Goal: Transaction & Acquisition: Purchase product/service

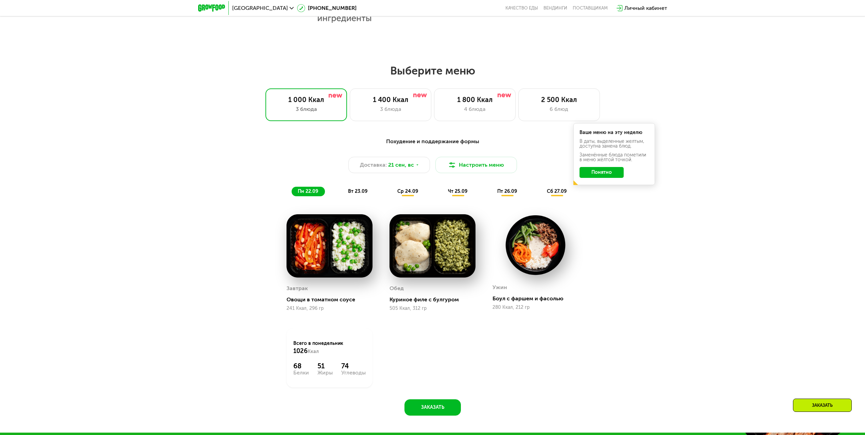
scroll to position [680, 0]
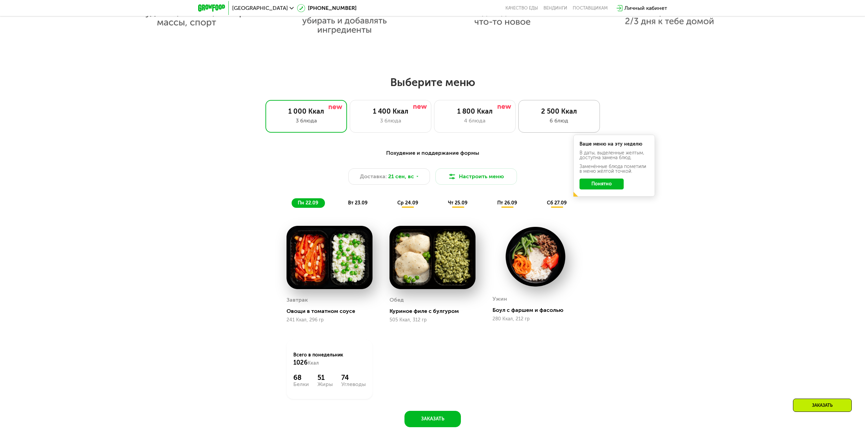
click at [556, 112] on div "2 500 Ккал" at bounding box center [559, 111] width 67 height 8
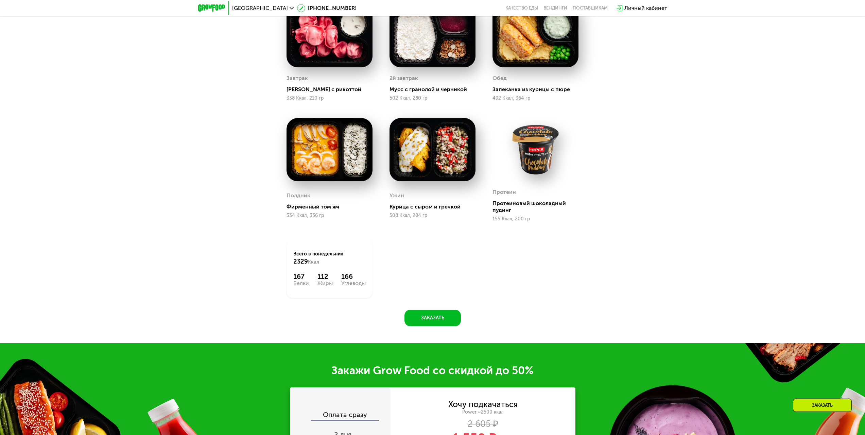
scroll to position [1140, 0]
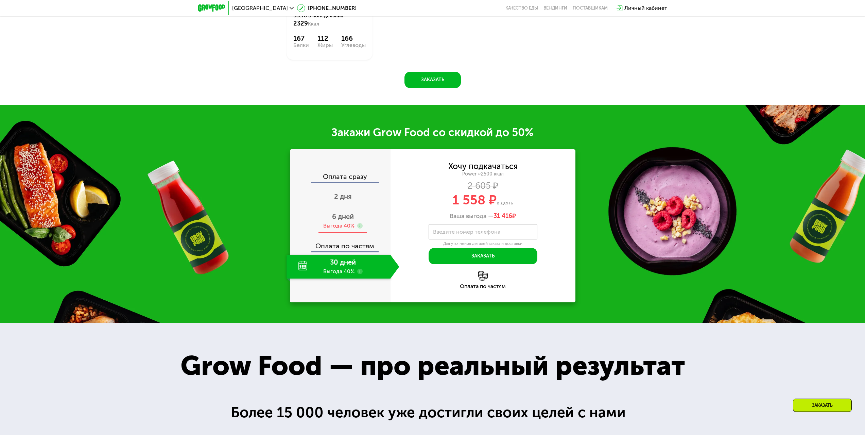
click at [354, 225] on div "Выгода 40%" at bounding box center [338, 225] width 31 height 7
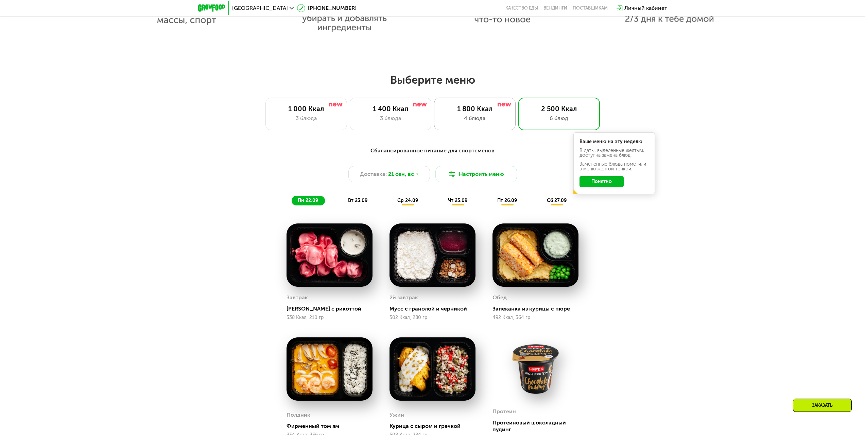
scroll to position [664, 0]
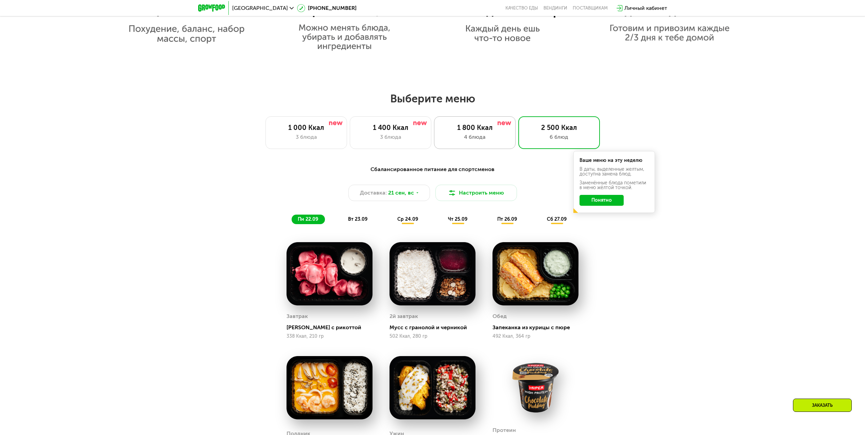
click at [495, 131] on div "1 800 Ккал" at bounding box center [474, 127] width 67 height 8
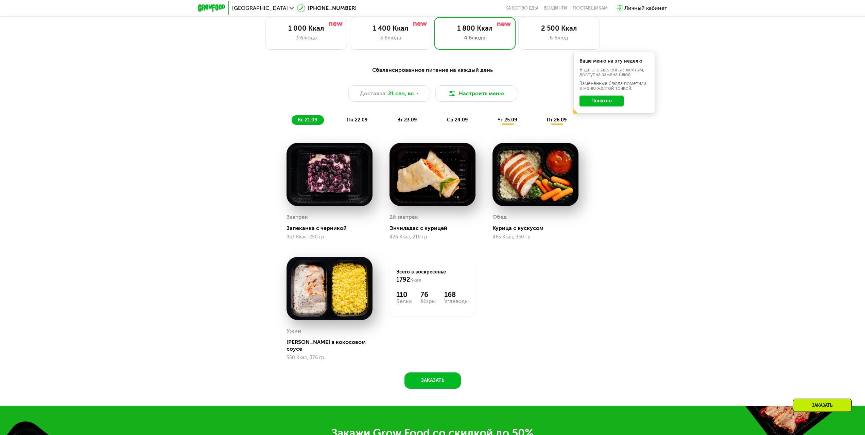
scroll to position [766, 0]
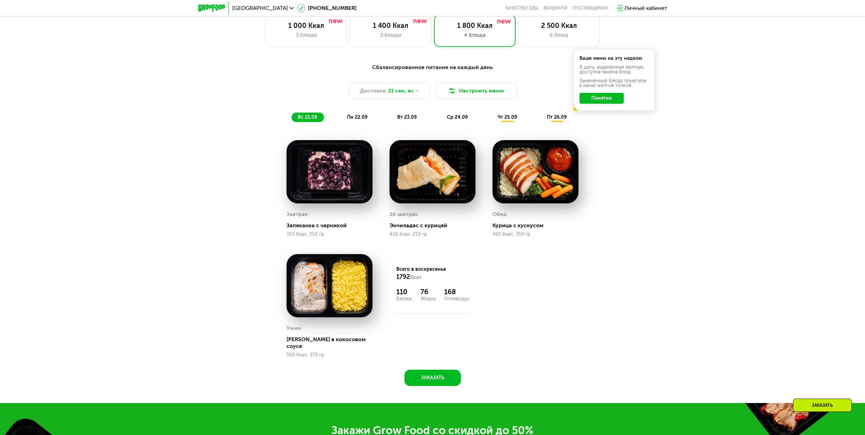
click at [361, 120] on span "пн 22.09" at bounding box center [357, 117] width 20 height 6
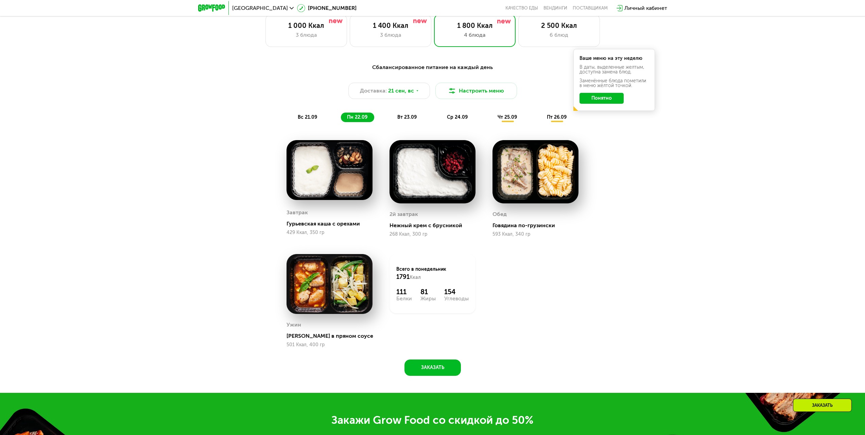
click at [322, 212] on div "Завтрак" at bounding box center [330, 212] width 86 height 10
click at [321, 195] on img at bounding box center [330, 170] width 86 height 60
click at [333, 173] on img at bounding box center [330, 170] width 86 height 60
click at [405, 118] on span "вт 23.09" at bounding box center [406, 117] width 19 height 6
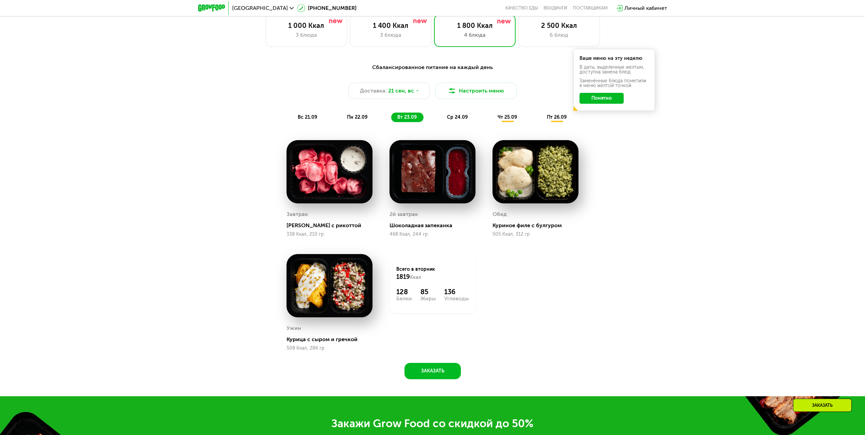
click at [451, 119] on span "ср 24.09" at bounding box center [457, 117] width 21 height 6
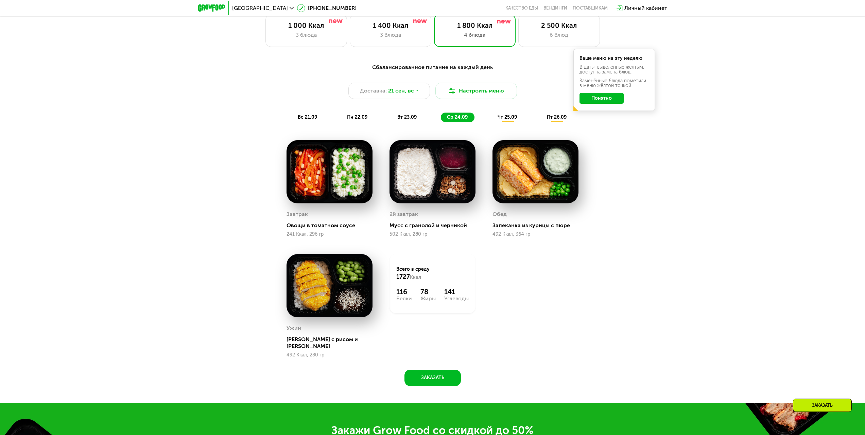
click at [506, 120] on span "чт 25.09" at bounding box center [507, 117] width 19 height 6
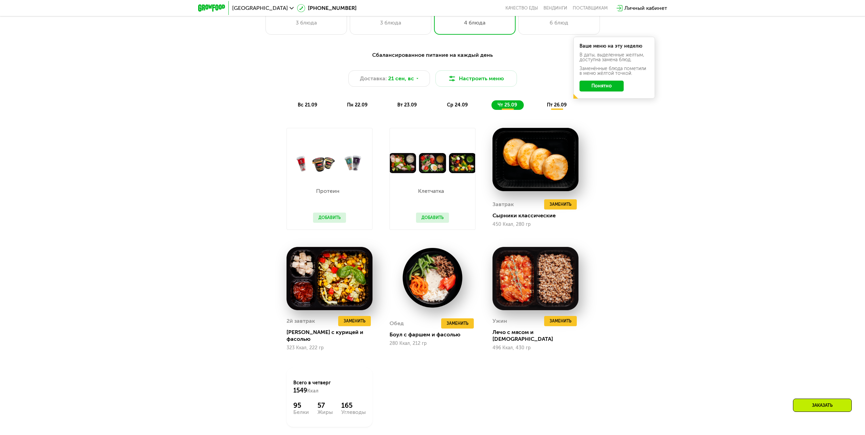
scroll to position [800, 0]
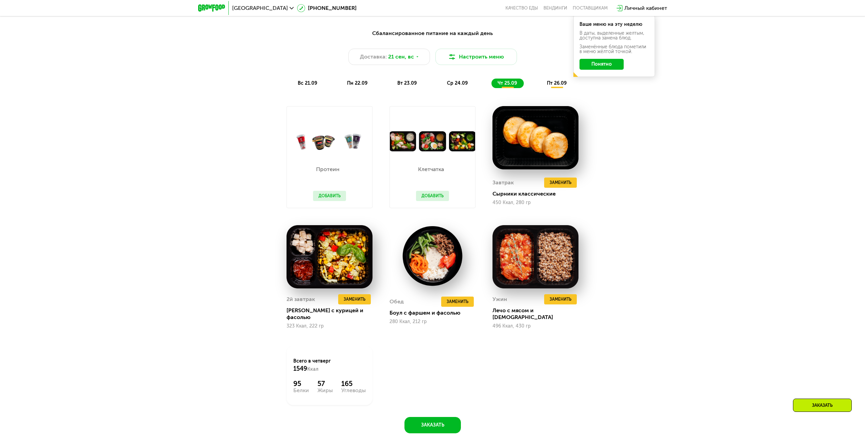
click at [556, 86] on span "пт 26.09" at bounding box center [557, 83] width 20 height 6
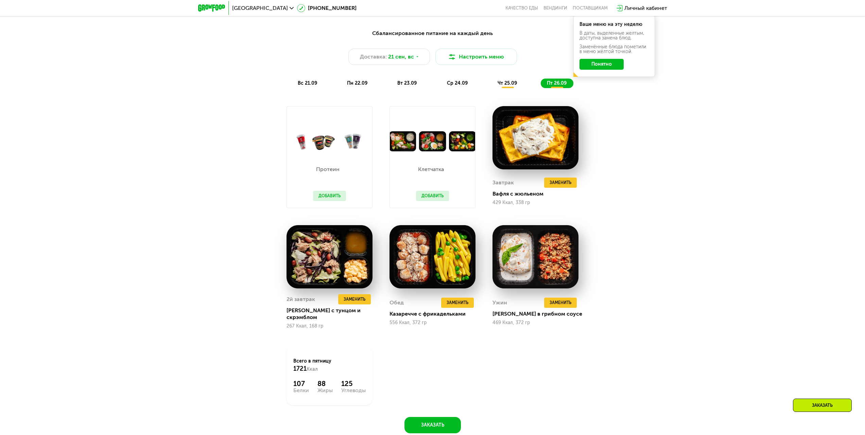
click at [503, 85] on span "чт 25.09" at bounding box center [507, 83] width 19 height 6
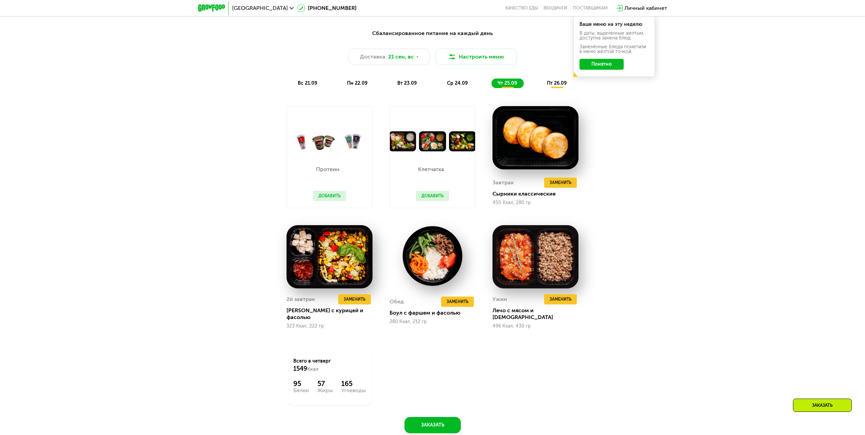
click at [457, 86] on span "ср 24.09" at bounding box center [457, 83] width 21 height 6
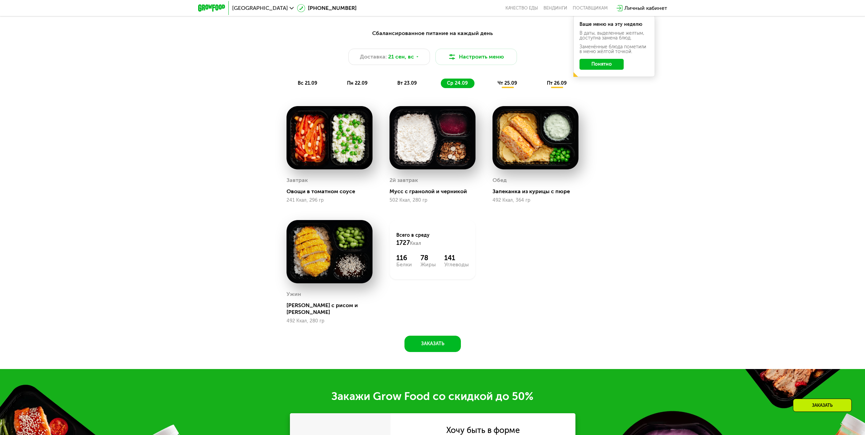
click at [504, 86] on span "чт 25.09" at bounding box center [507, 83] width 19 height 6
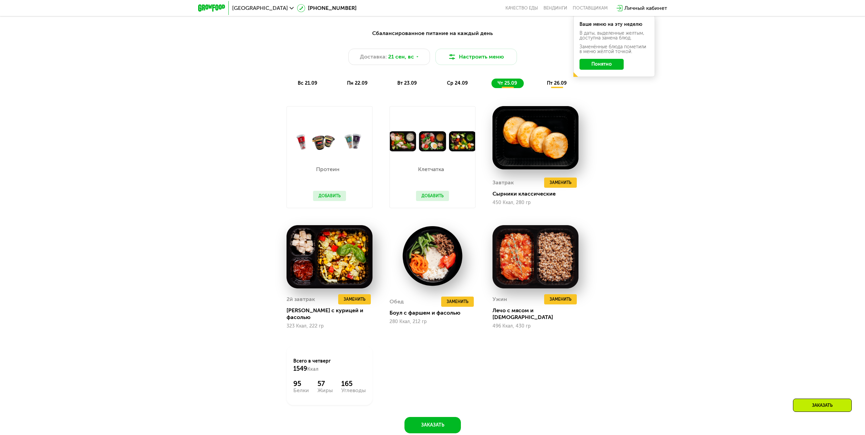
click at [551, 90] on div "Сбалансированное питание на каждый день Доставка: [DATE] Настроить меню вс 21.0…" at bounding box center [432, 58] width 411 height 67
click at [551, 86] on span "пт 26.09" at bounding box center [557, 83] width 20 height 6
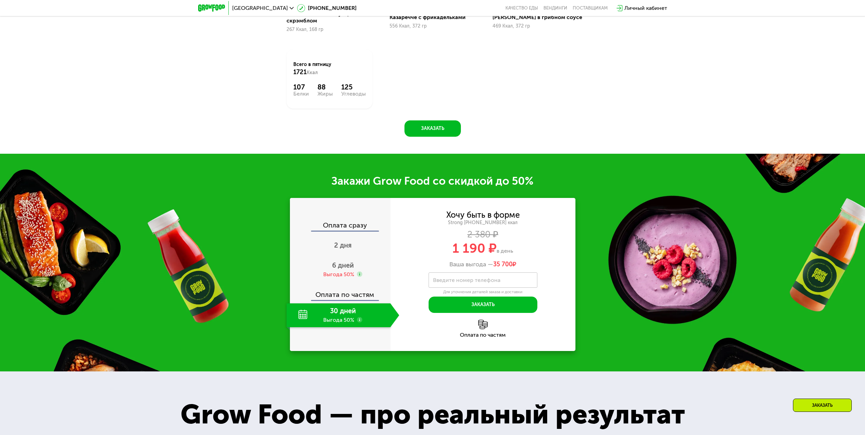
scroll to position [1106, 0]
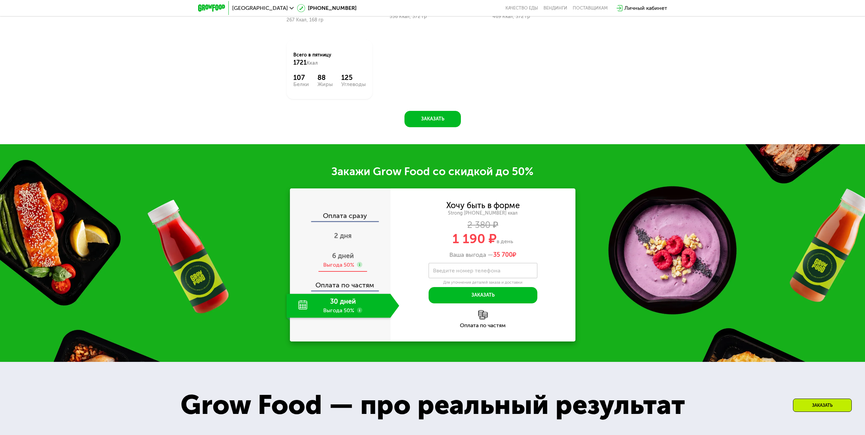
click at [348, 261] on div "Выгода 50%" at bounding box center [338, 264] width 31 height 7
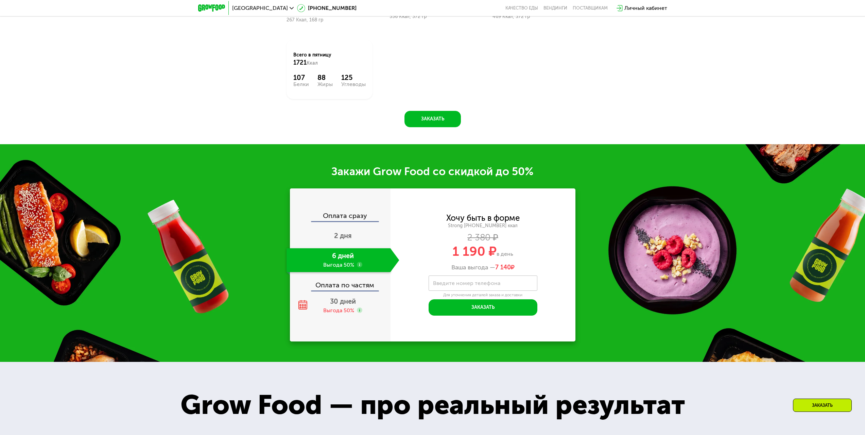
click at [358, 262] on use at bounding box center [359, 264] width 5 height 5
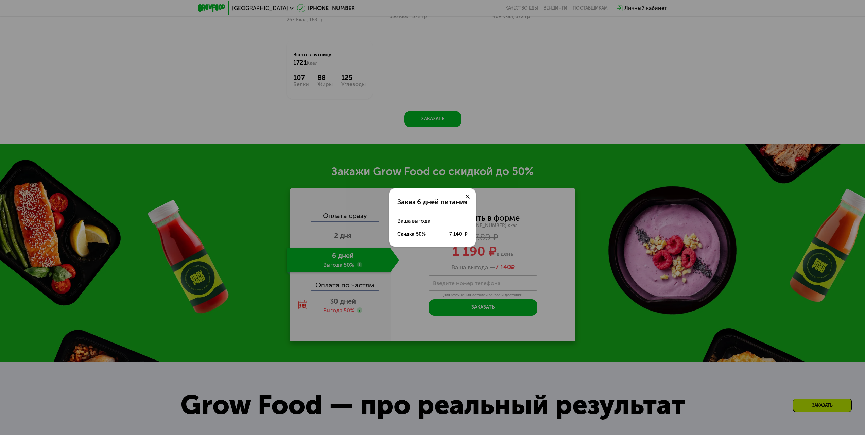
click at [386, 261] on div "Заказ 6 дней питания Ваша выгода Скидка 50% 7 140 ₽" at bounding box center [432, 217] width 865 height 435
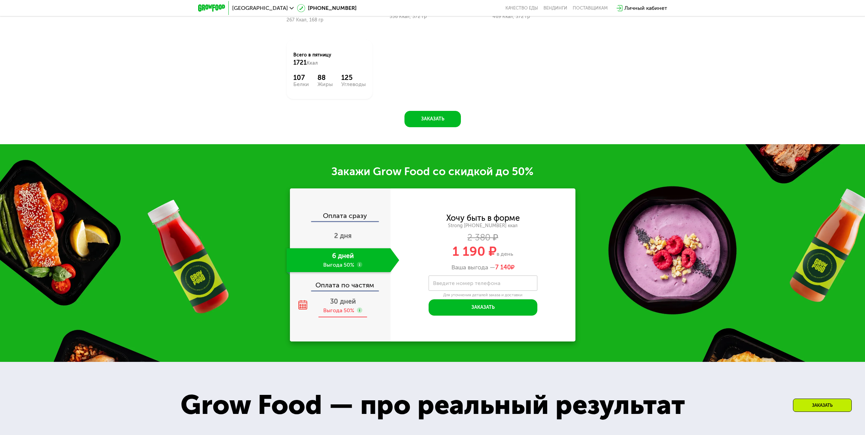
click at [348, 307] on div "Выгода 50%" at bounding box center [338, 310] width 31 height 7
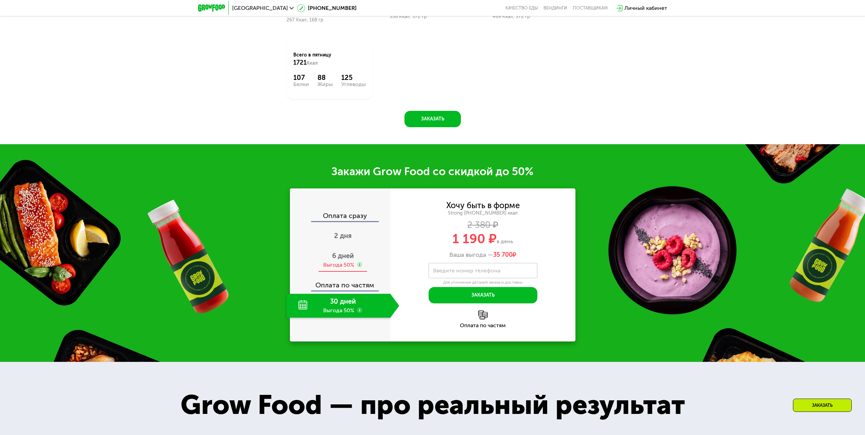
click at [351, 262] on div "Выгода 50%" at bounding box center [338, 264] width 31 height 7
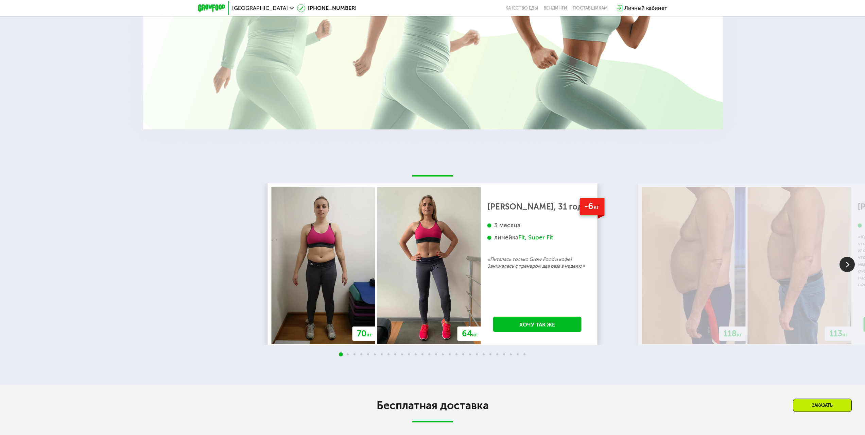
scroll to position [1820, 0]
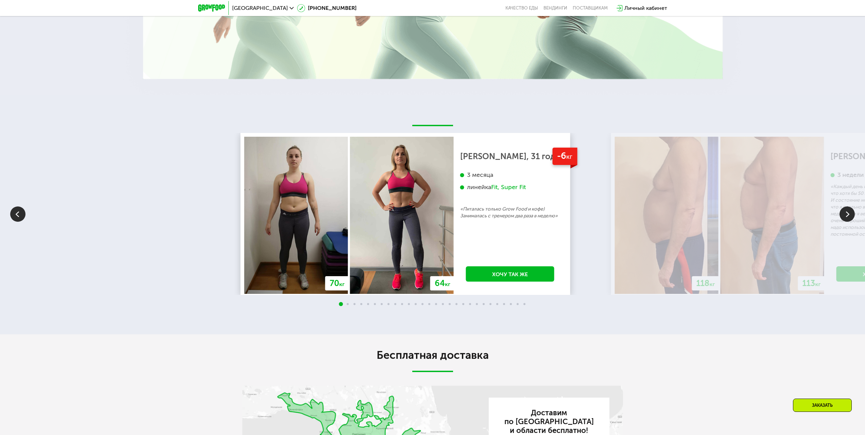
click at [490, 224] on div "70 кг 64 кг -6 кг [PERSON_NAME], 31 год 3 месяца линейка Fit, Super Fit «Питала…" at bounding box center [673, 214] width 865 height 162
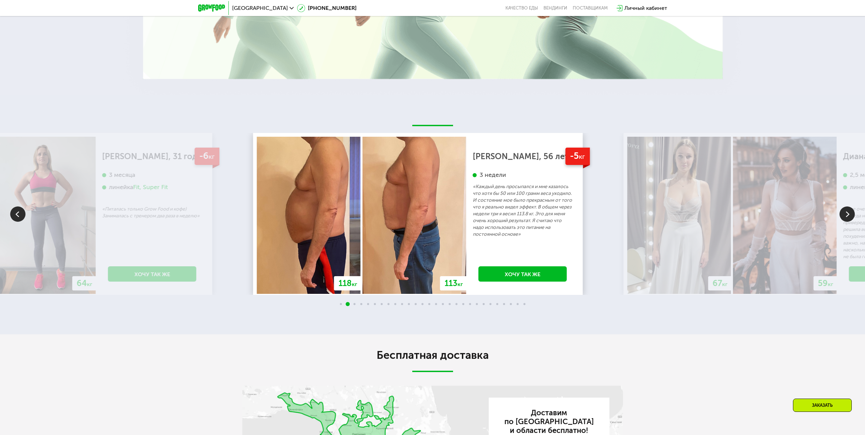
click at [466, 244] on div "-5 кг [PERSON_NAME], 56 лет 3 недели «Каждый день просыпался и мне казалось что…" at bounding box center [522, 215] width 113 height 157
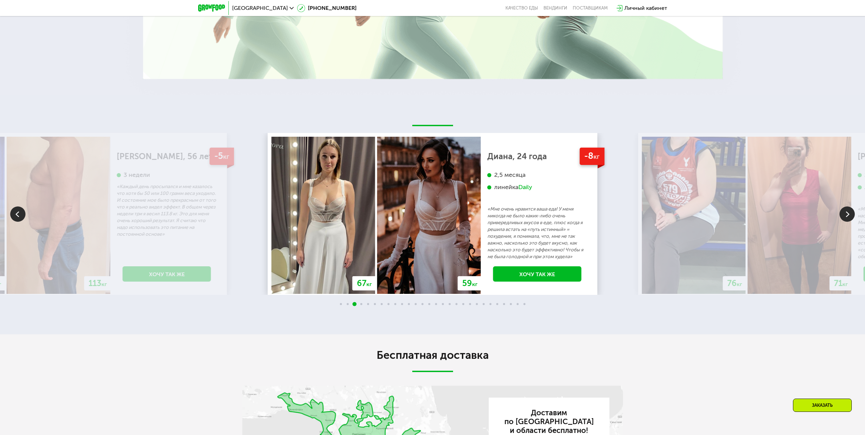
click at [422, 241] on img at bounding box center [429, 215] width 104 height 157
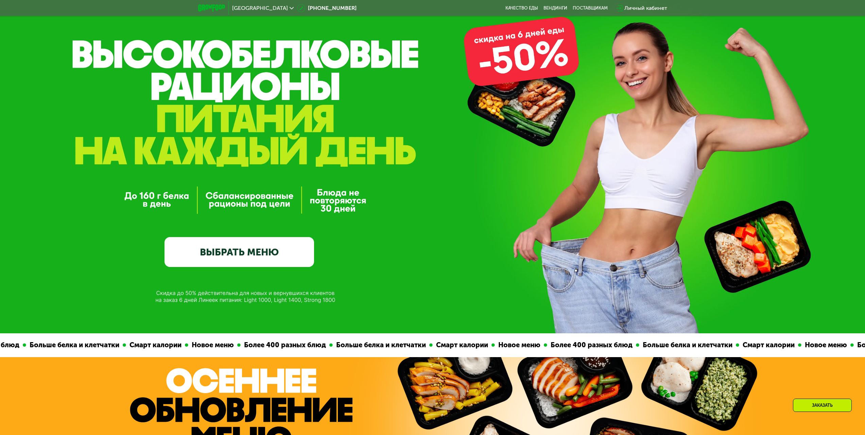
scroll to position [0, 0]
